Goal: Answer question/provide support: Share knowledge or assist other users

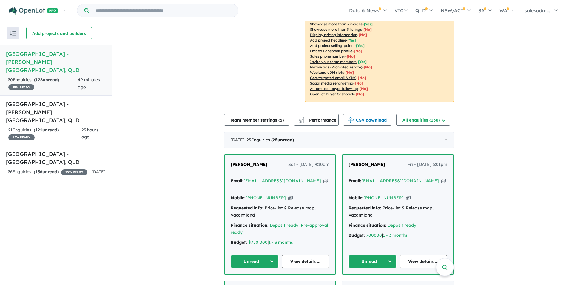
scroll to position [121, 0]
click at [304, 254] on link "View details ..." at bounding box center [306, 260] width 48 height 13
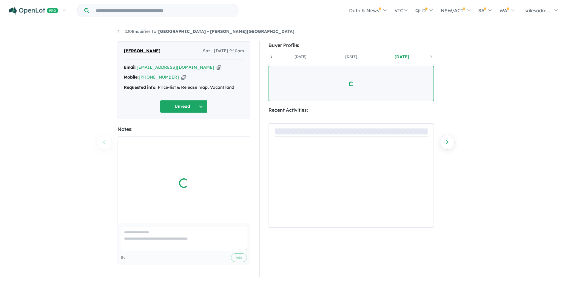
scroll to position [0, 44]
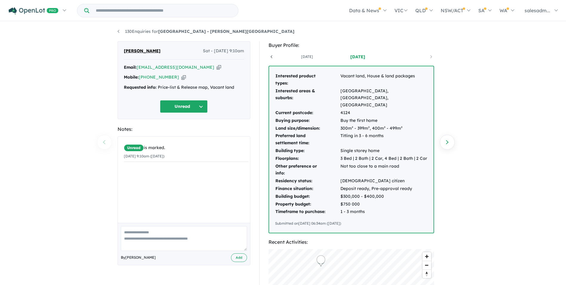
click at [217, 67] on icon "button" at bounding box center [219, 67] width 4 height 6
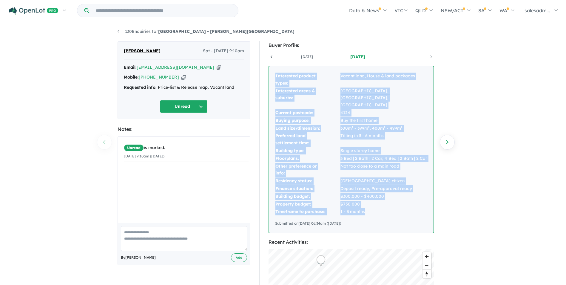
drag, startPoint x: 275, startPoint y: 74, endPoint x: 418, endPoint y: 202, distance: 192.2
click at [418, 202] on tbody "Interested product types: Vacant land, House & land packages Interested areas &…" at bounding box center [351, 143] width 152 height 143
copy tbody "Interested product types: Vacant land, House & land packages Interested areas &…"
